Goal: Information Seeking & Learning: Learn about a topic

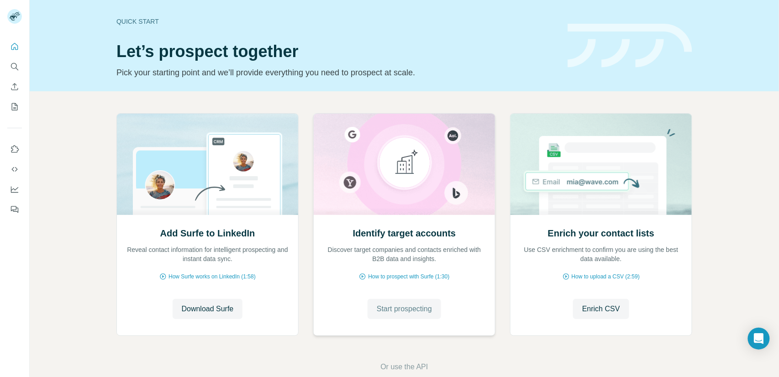
click at [402, 309] on span "Start prospecting" at bounding box center [404, 309] width 55 height 11
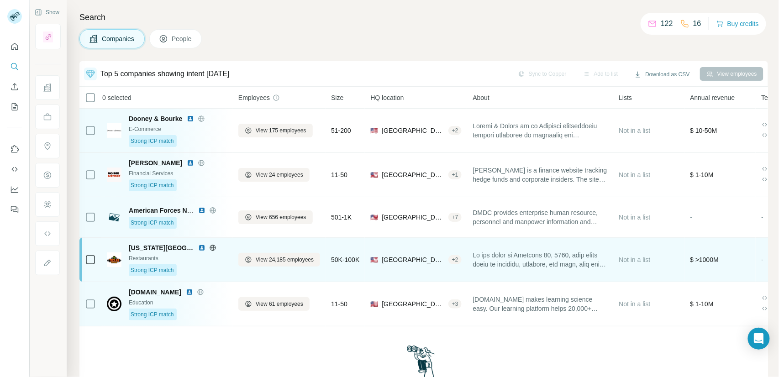
click at [207, 266] on div "Strong ICP match" at bounding box center [178, 270] width 99 height 12
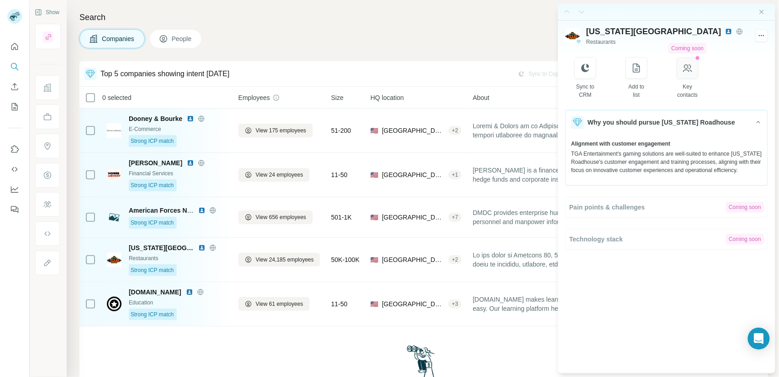
click at [692, 68] on icon "button" at bounding box center [687, 68] width 9 height 8
drag, startPoint x: 250, startPoint y: 39, endPoint x: 226, endPoint y: 39, distance: 23.7
click at [250, 39] on div "Companies People" at bounding box center [423, 38] width 689 height 19
click at [176, 39] on span "People" at bounding box center [182, 38] width 21 height 9
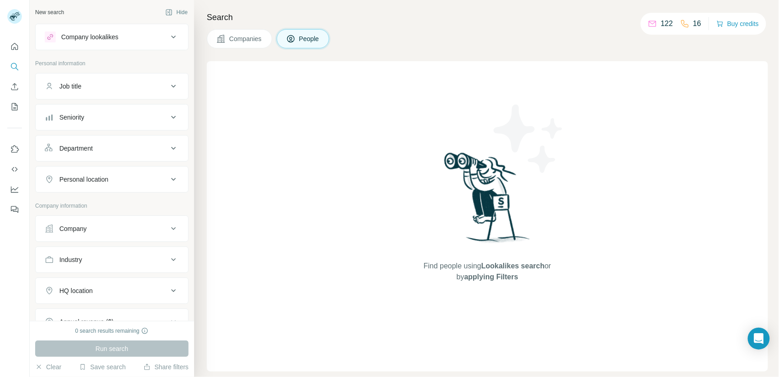
click at [230, 37] on span "Companies" at bounding box center [245, 38] width 33 height 9
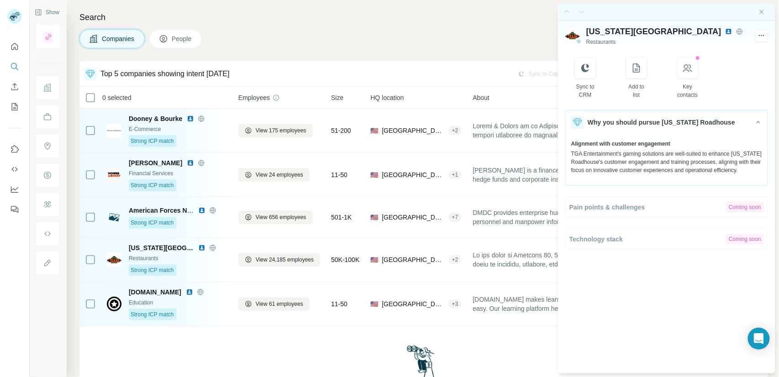
click at [180, 41] on span "People" at bounding box center [182, 38] width 21 height 9
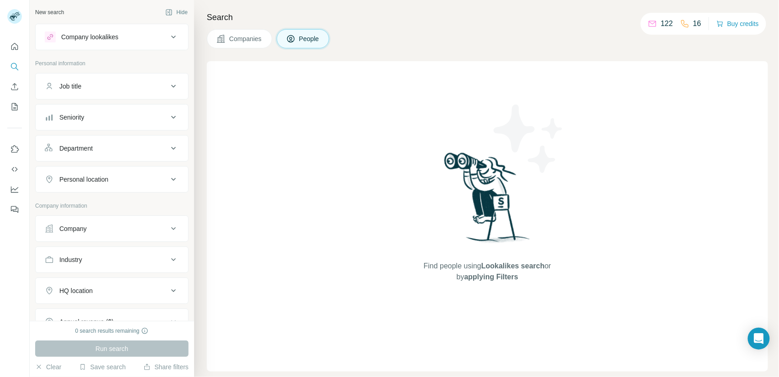
click at [245, 37] on span "Companies" at bounding box center [245, 38] width 33 height 9
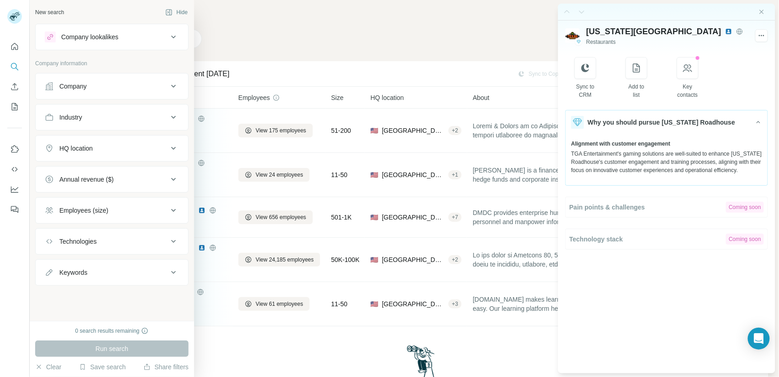
click at [101, 40] on div "Company lookalikes" at bounding box center [89, 36] width 57 height 9
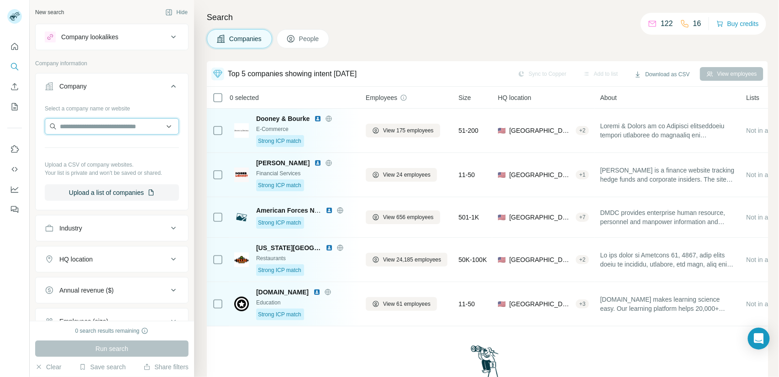
click at [87, 118] on input "text" at bounding box center [112, 126] width 134 height 16
paste input "**********"
type input "**********"
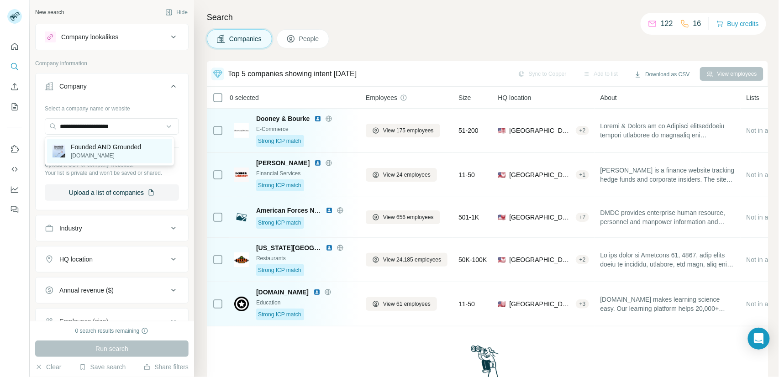
click at [104, 152] on p "foundedandgrounded.com" at bounding box center [106, 156] width 70 height 8
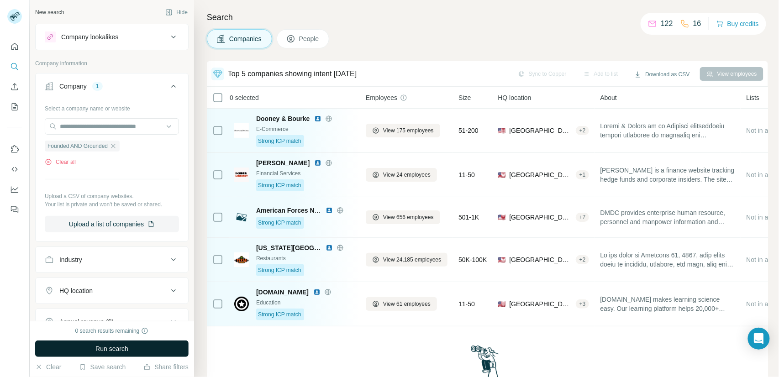
click at [109, 352] on span "Run search" at bounding box center [111, 348] width 33 height 9
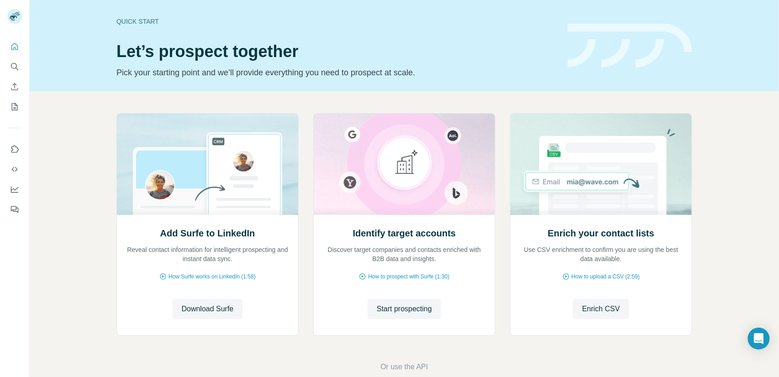
click at [256, 17] on div "Quick start" at bounding box center [336, 21] width 440 height 9
click at [385, 311] on span "Start prospecting" at bounding box center [404, 309] width 55 height 11
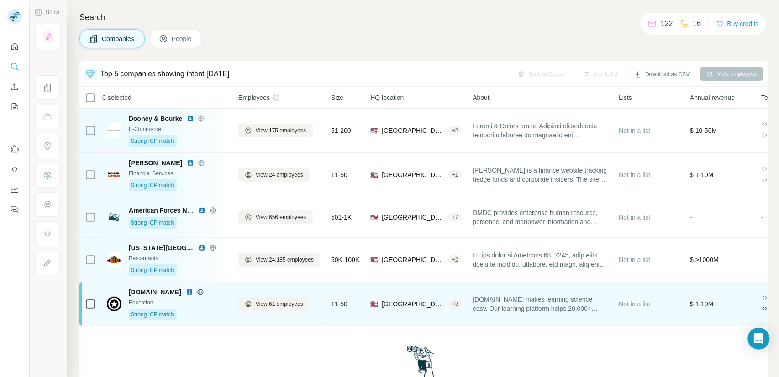
click at [219, 297] on div "Bootcamp.com Education Strong ICP match" at bounding box center [178, 304] width 99 height 33
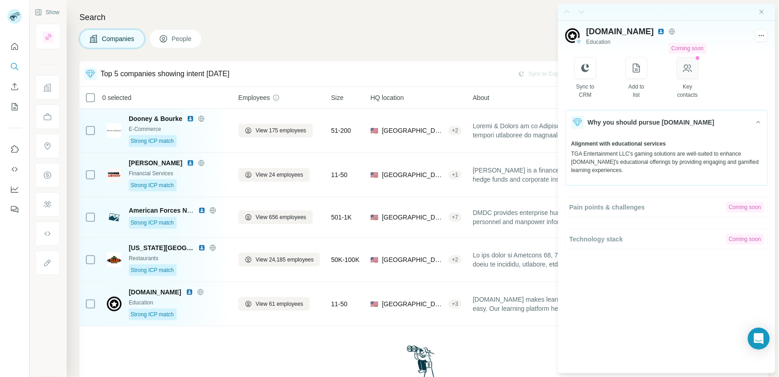
click at [691, 71] on icon "button" at bounding box center [687, 68] width 11 height 11
click at [691, 70] on icon "button" at bounding box center [687, 68] width 11 height 11
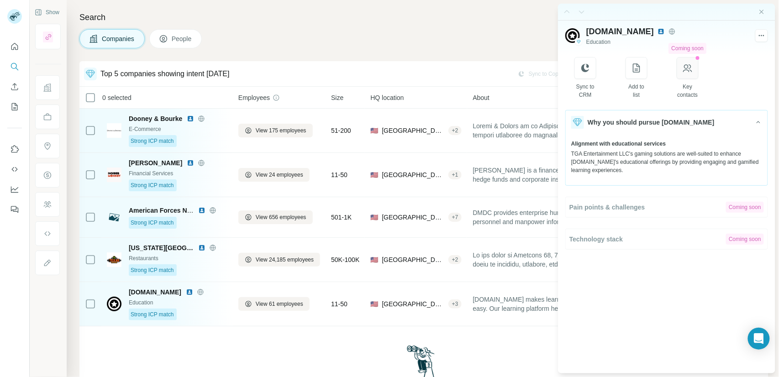
click at [691, 70] on icon "button" at bounding box center [687, 68] width 11 height 11
click at [692, 70] on icon "button" at bounding box center [687, 68] width 9 height 8
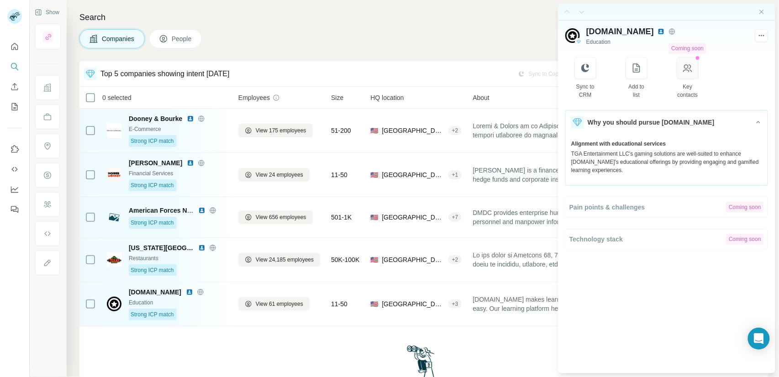
click at [692, 70] on icon "button" at bounding box center [687, 68] width 9 height 8
click at [691, 67] on icon "button" at bounding box center [687, 68] width 11 height 11
click at [170, 43] on button "People" at bounding box center [175, 38] width 53 height 19
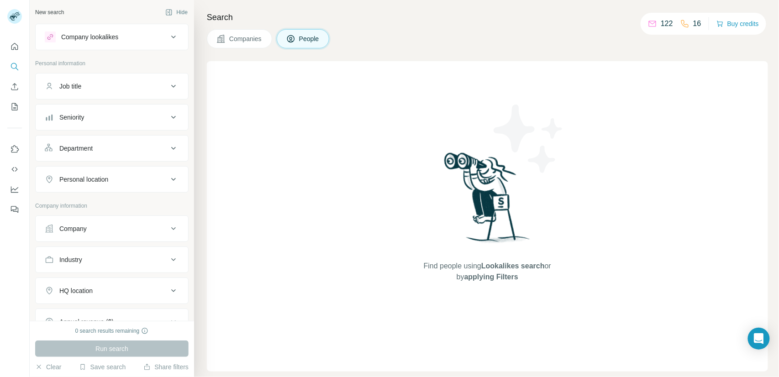
click at [176, 38] on button "Company lookalikes" at bounding box center [112, 37] width 153 height 22
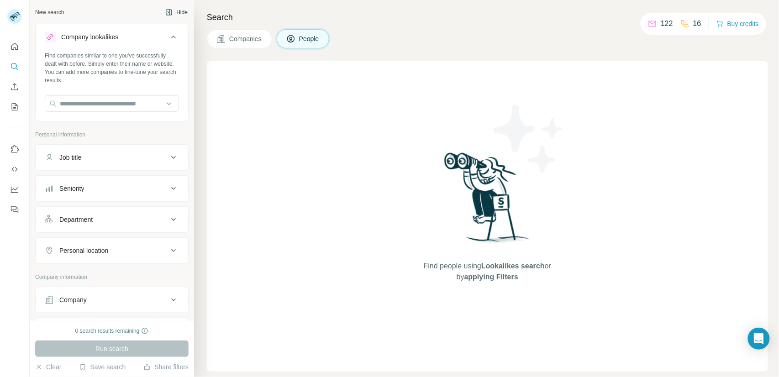
click at [174, 13] on button "Hide" at bounding box center [176, 12] width 35 height 14
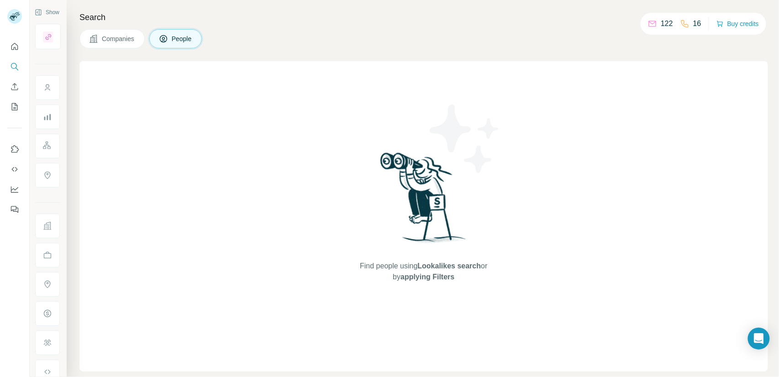
click at [113, 42] on span "Companies" at bounding box center [118, 38] width 33 height 9
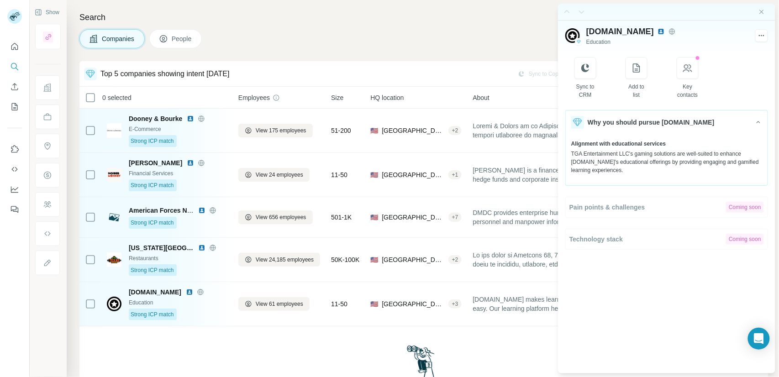
click at [187, 39] on span "People" at bounding box center [182, 38] width 21 height 9
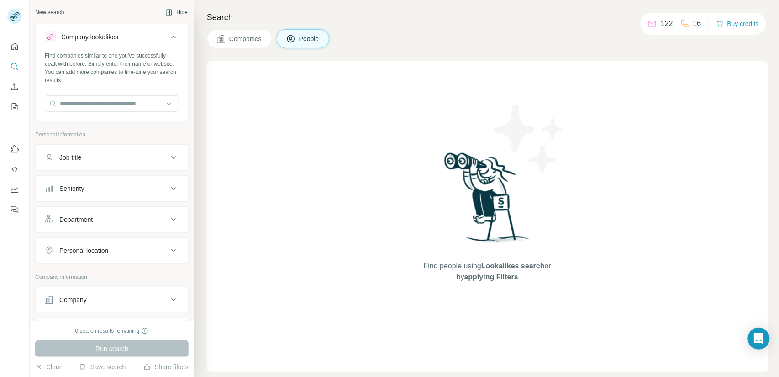
click at [172, 11] on button "Hide" at bounding box center [176, 12] width 35 height 14
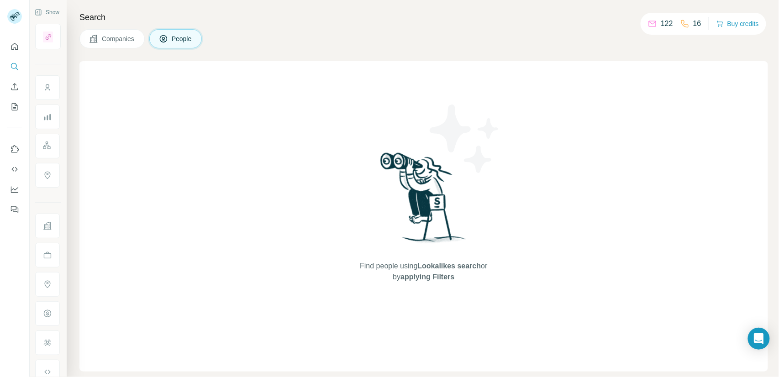
click at [129, 40] on span "Companies" at bounding box center [118, 38] width 33 height 9
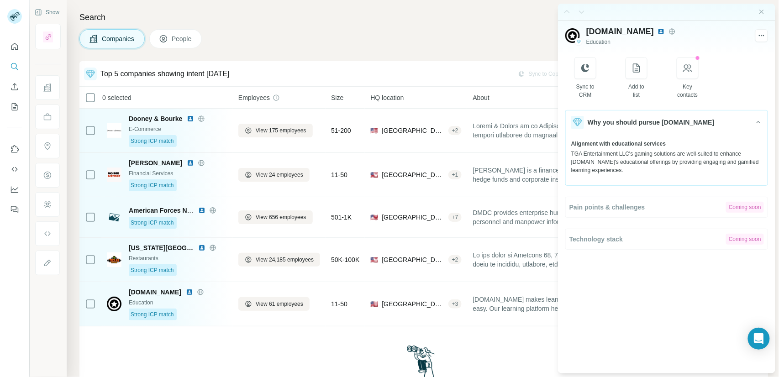
click at [179, 41] on span "People" at bounding box center [182, 38] width 21 height 9
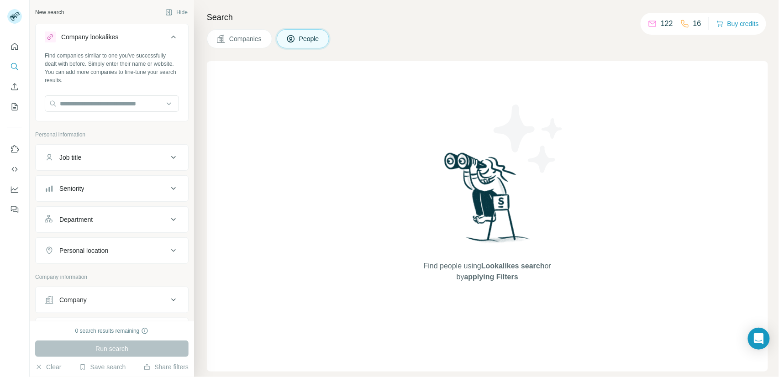
click at [237, 45] on button "Companies" at bounding box center [239, 38] width 65 height 19
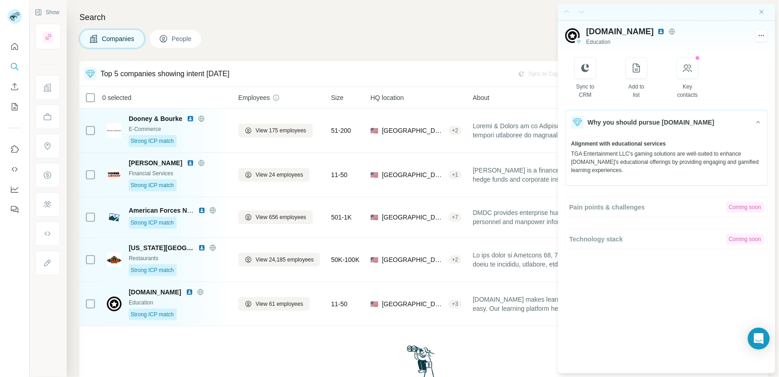
click at [172, 37] on button "People" at bounding box center [175, 38] width 53 height 19
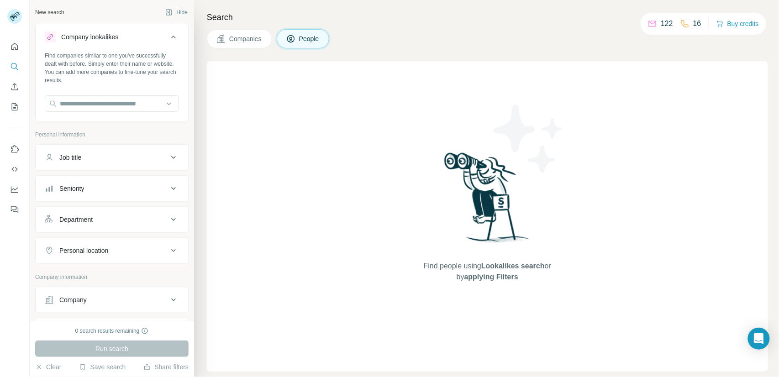
click at [237, 43] on button "Companies" at bounding box center [239, 38] width 65 height 19
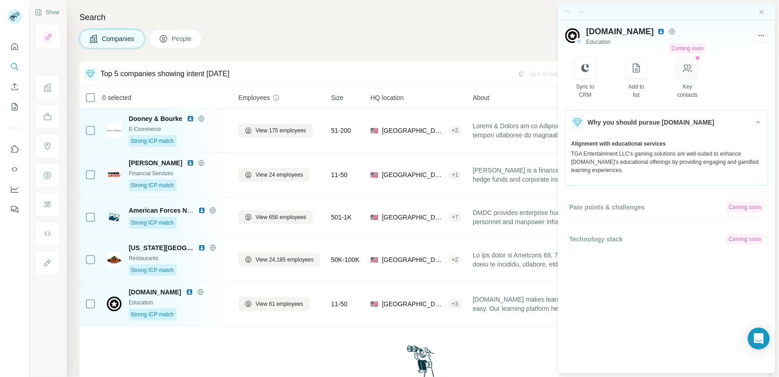
click at [695, 75] on button "button" at bounding box center [688, 68] width 22 height 22
click at [175, 39] on span "People" at bounding box center [182, 38] width 21 height 9
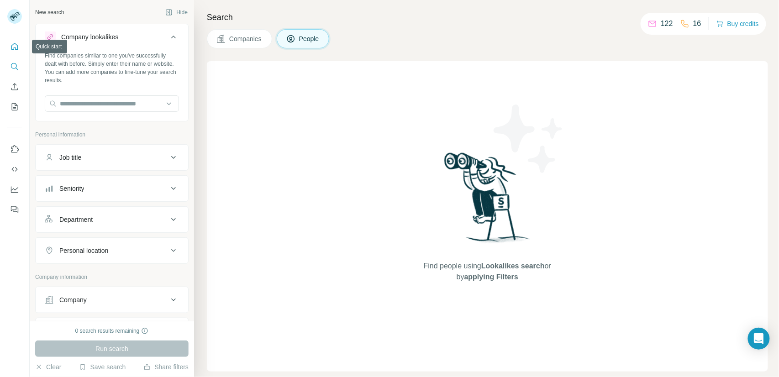
click at [10, 42] on icon "Quick start" at bounding box center [14, 46] width 9 height 9
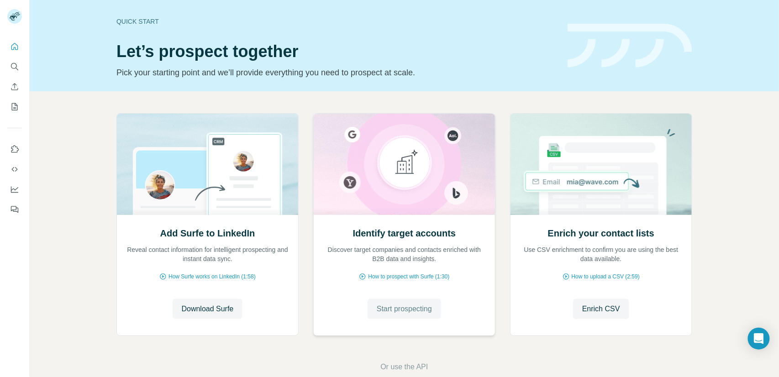
click at [411, 317] on button "Start prospecting" at bounding box center [405, 309] width 74 height 20
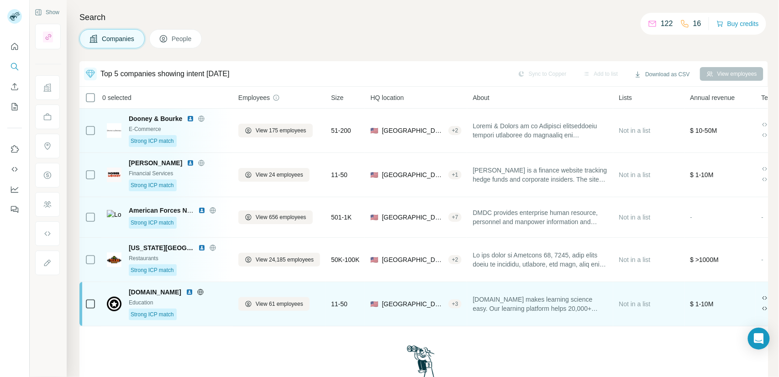
click at [405, 306] on span "[GEOGRAPHIC_DATA]" at bounding box center [413, 304] width 63 height 9
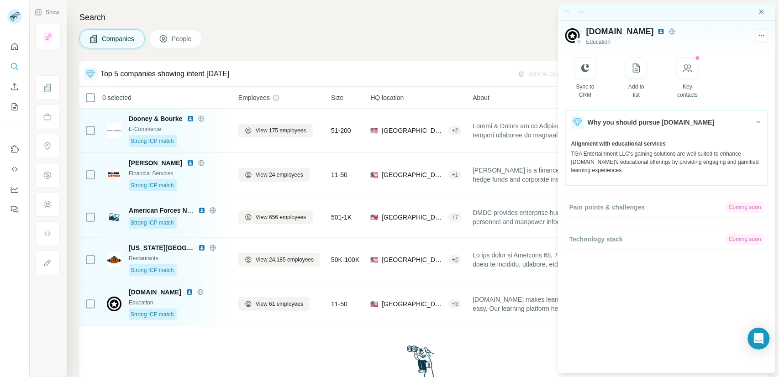
click at [765, 11] on icon "Close side panel" at bounding box center [761, 11] width 7 height 7
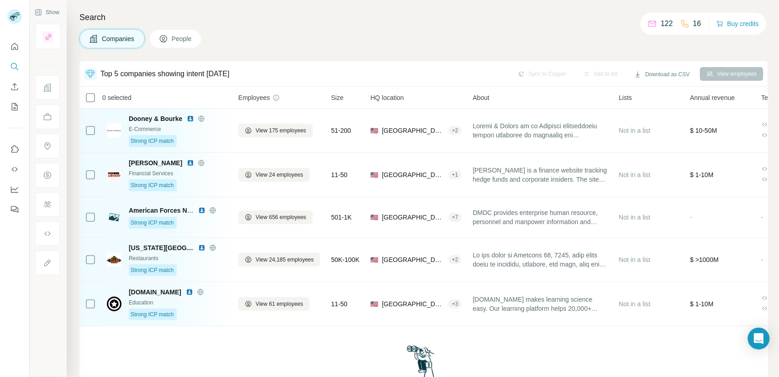
click at [155, 41] on button "People" at bounding box center [175, 38] width 53 height 19
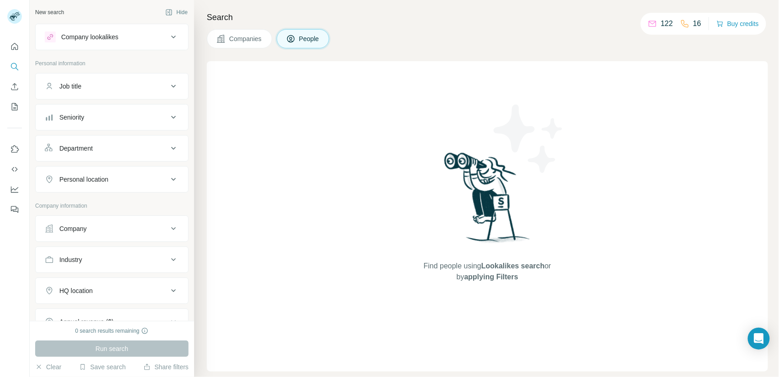
click at [223, 44] on button "Companies" at bounding box center [239, 38] width 65 height 19
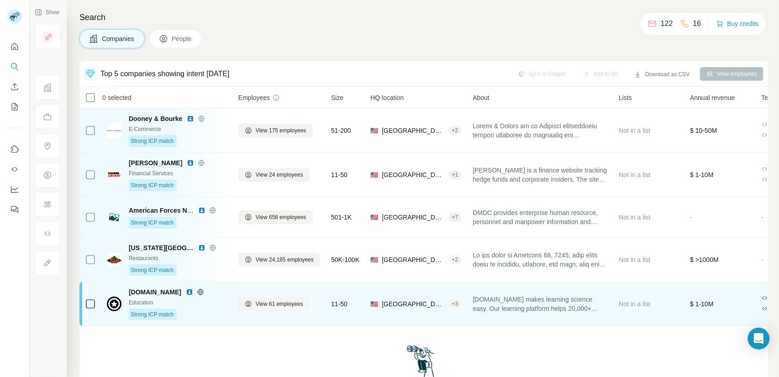
click at [205, 307] on div "Bootcamp.com Education Strong ICP match" at bounding box center [178, 304] width 99 height 33
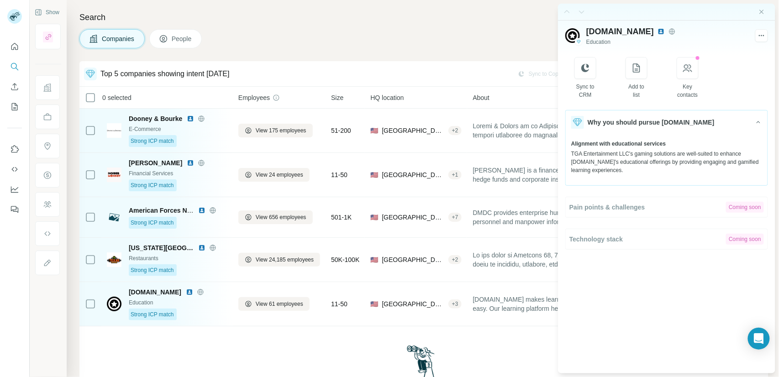
click at [187, 41] on span "People" at bounding box center [182, 38] width 21 height 9
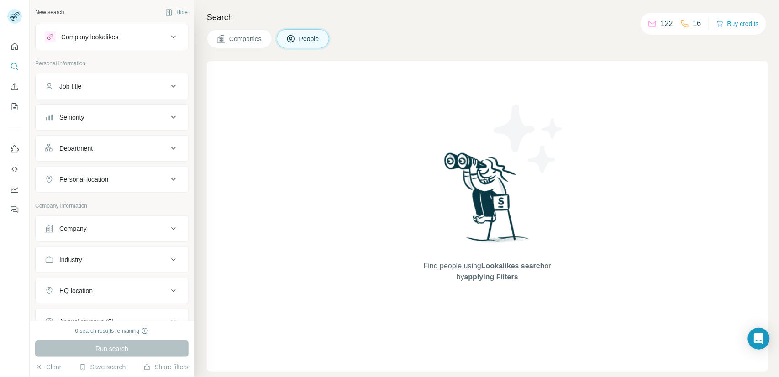
click at [236, 42] on span "Companies" at bounding box center [245, 38] width 33 height 9
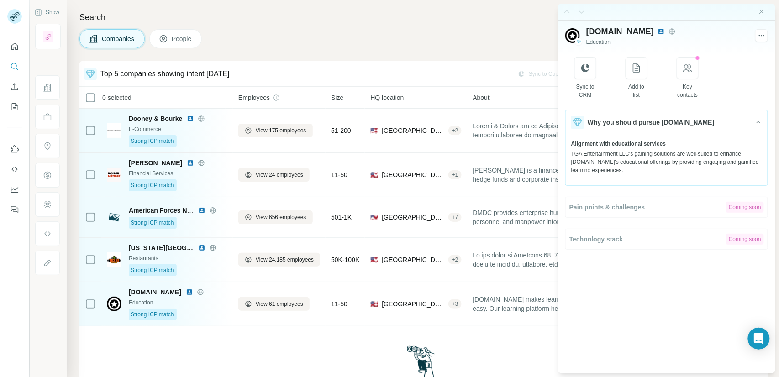
click at [191, 44] on button "People" at bounding box center [175, 38] width 53 height 19
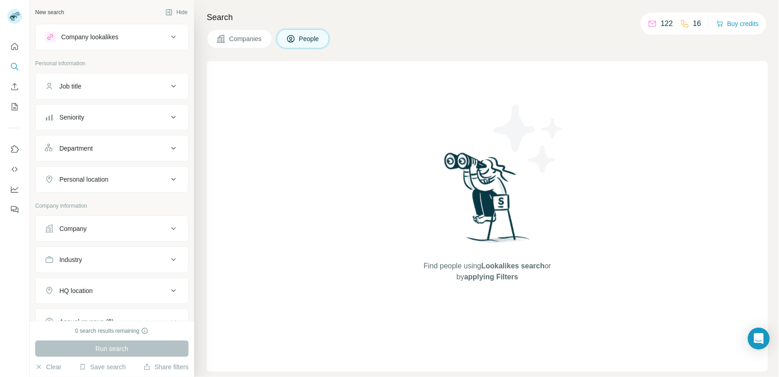
click at [245, 38] on span "Companies" at bounding box center [245, 38] width 33 height 9
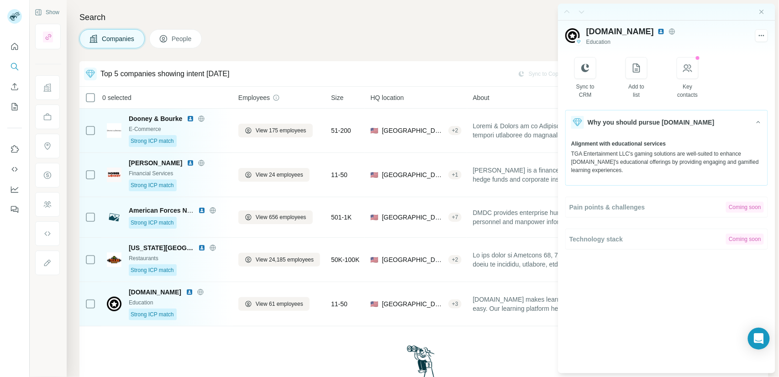
click at [180, 38] on span "People" at bounding box center [182, 38] width 21 height 9
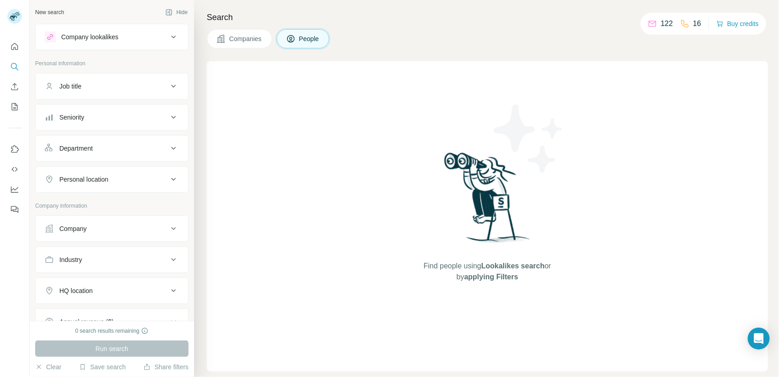
click at [243, 41] on span "Companies" at bounding box center [245, 38] width 33 height 9
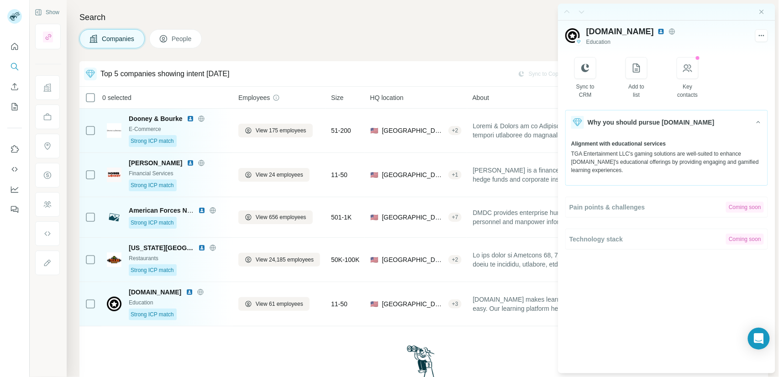
click at [176, 43] on button "People" at bounding box center [175, 38] width 53 height 19
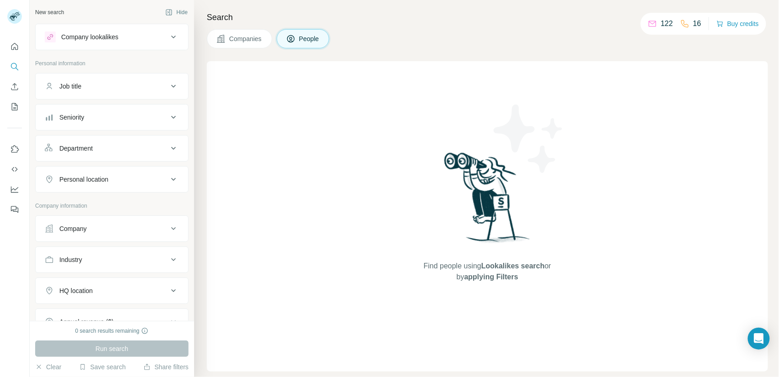
click at [232, 41] on span "Companies" at bounding box center [245, 38] width 33 height 9
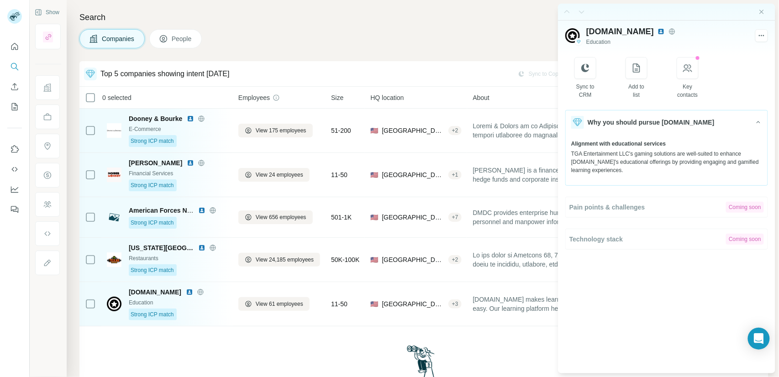
click at [185, 37] on span "People" at bounding box center [182, 38] width 21 height 9
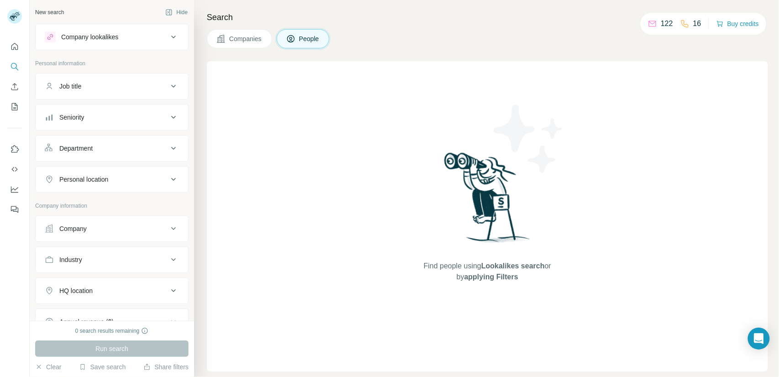
click at [251, 42] on span "Companies" at bounding box center [245, 38] width 33 height 9
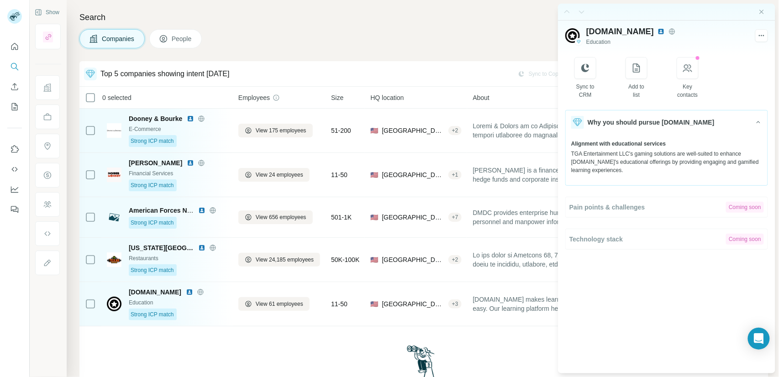
click at [348, 24] on div "Search Companies People Top 5 companies showing intent today Sync to Copper Add…" at bounding box center [423, 188] width 712 height 377
click at [317, 43] on div "Companies People" at bounding box center [423, 38] width 689 height 19
click at [356, 29] on div "Companies People" at bounding box center [423, 38] width 689 height 19
click at [764, 11] on icon "Close side panel" at bounding box center [761, 11] width 7 height 7
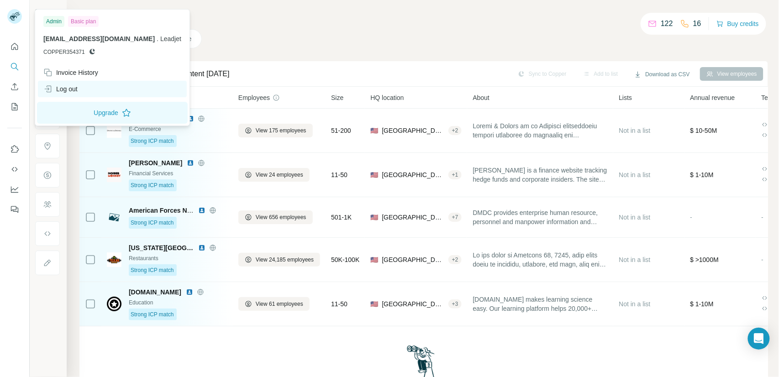
click at [73, 86] on div "Log out" at bounding box center [60, 88] width 34 height 9
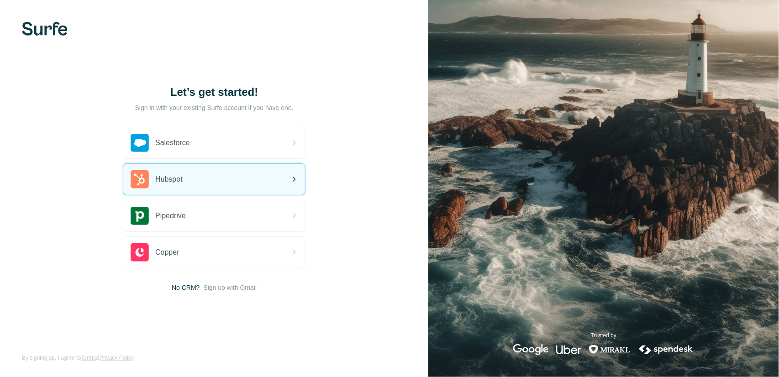
click at [217, 190] on div "Hubspot" at bounding box center [214, 179] width 182 height 31
